Goal: Participate in discussion: Engage in conversation with other users on a specific topic

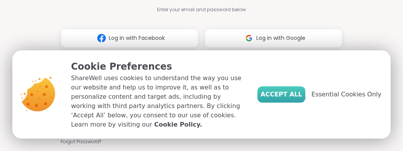
click at [292, 99] on span "Accept All" at bounding box center [282, 94] width 42 height 9
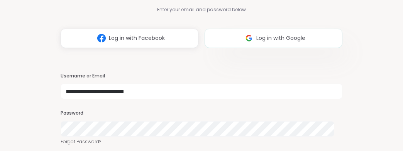
click at [264, 37] on span "Log in with Google" at bounding box center [280, 38] width 49 height 8
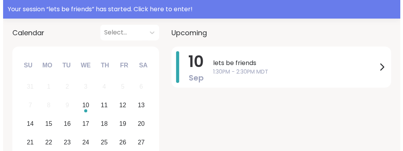
scroll to position [137, 0]
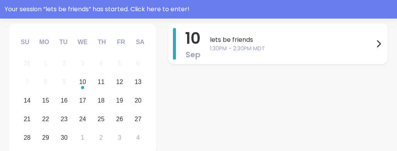
click at [231, 45] on span "1:30PM - 2:30PM MDT" at bounding box center [292, 48] width 164 height 8
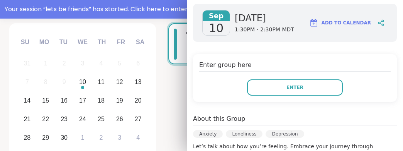
scroll to position [110, 0]
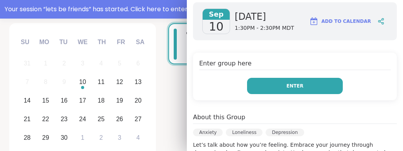
click at [298, 86] on button "Enter" at bounding box center [295, 86] width 96 height 16
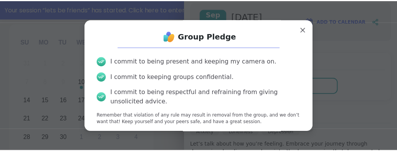
scroll to position [29, 0]
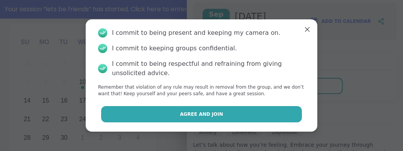
click at [245, 113] on button "Agree and Join" at bounding box center [201, 114] width 201 height 16
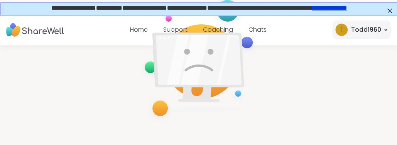
click at [282, 10] on span "**********" at bounding box center [199, 7] width 296 height 6
